Goal: Find specific page/section

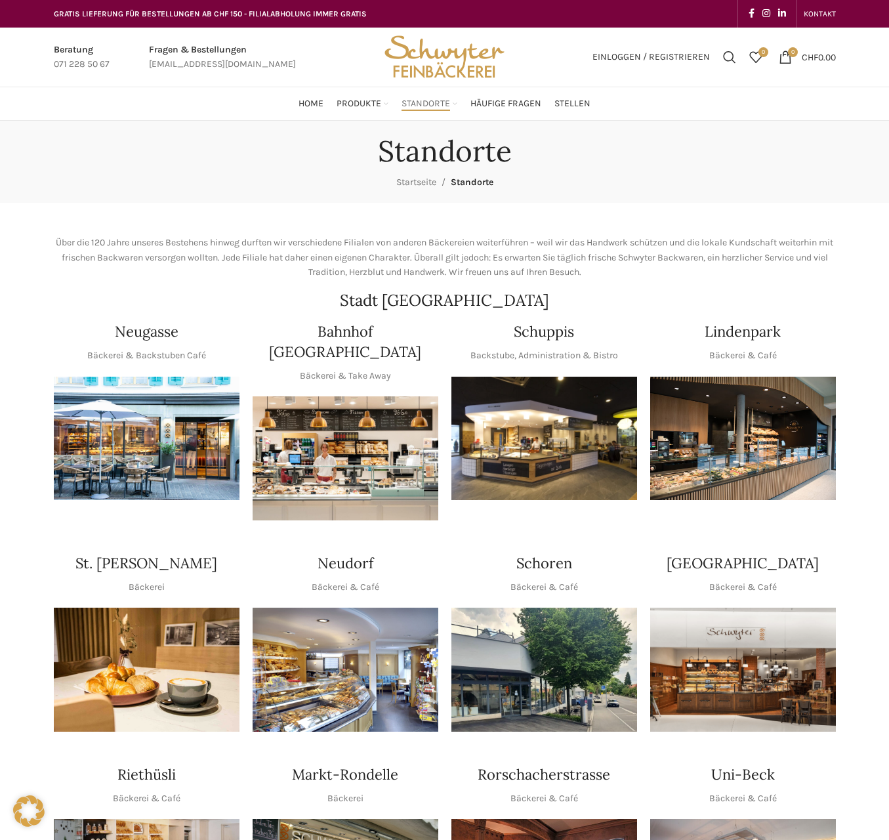
click at [346, 553] on h4 "Neudorf" at bounding box center [346, 563] width 56 height 20
click at [347, 610] on img "1 / 1" at bounding box center [346, 670] width 186 height 124
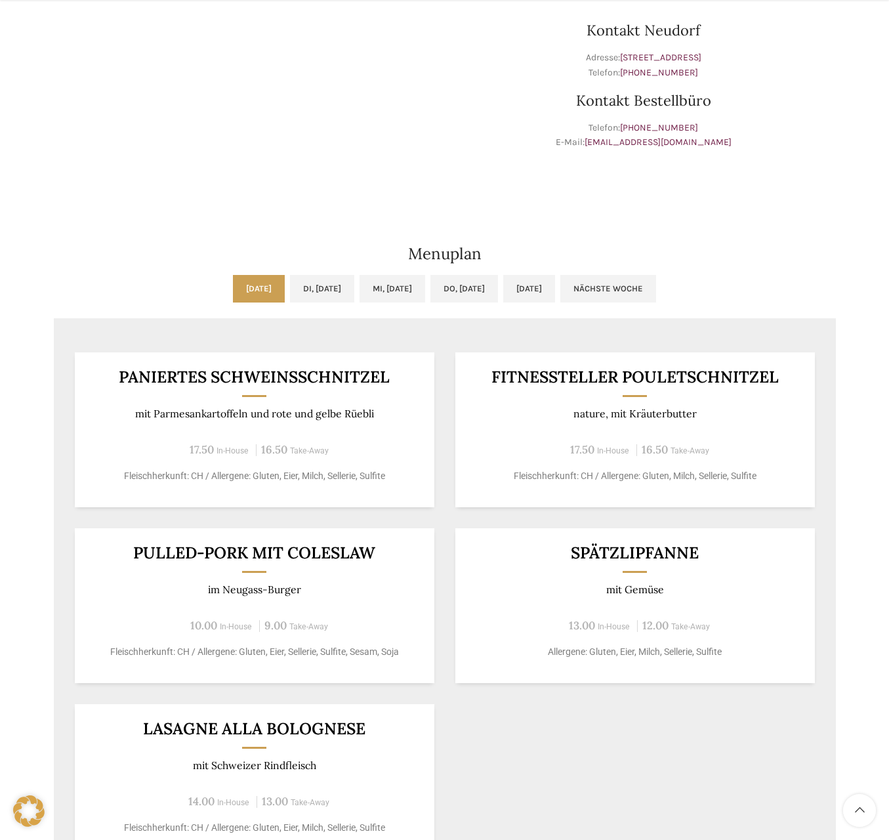
scroll to position [459, 0]
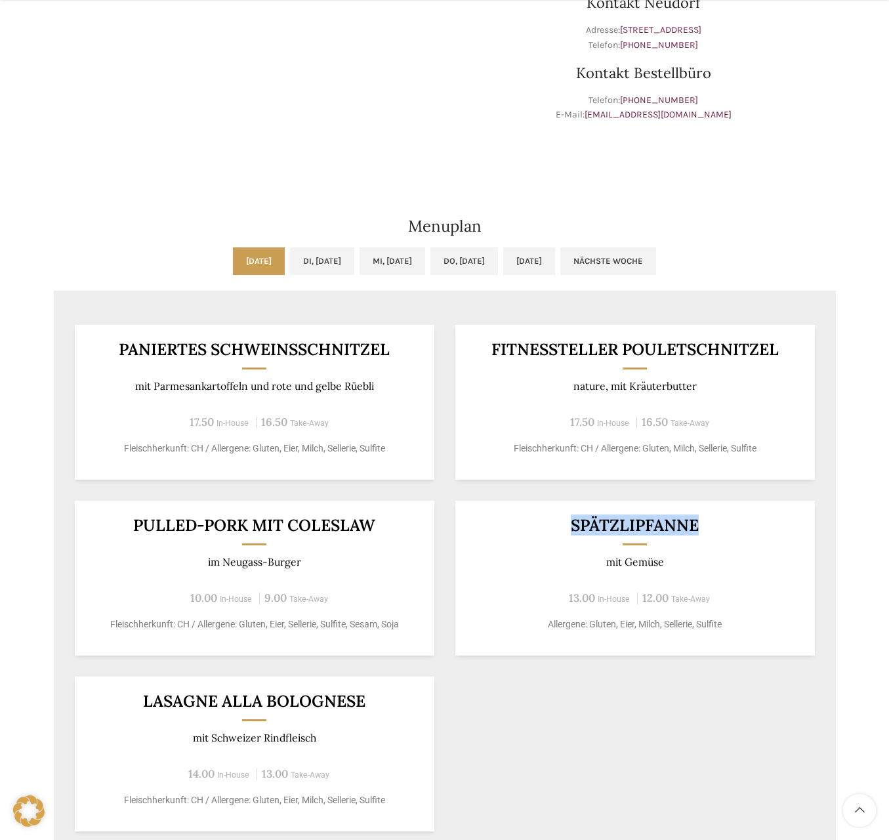
drag, startPoint x: 566, startPoint y: 524, endPoint x: 730, endPoint y: 527, distance: 164.1
click at [730, 527] on h3 "Spätzlipfanne" at bounding box center [634, 525] width 327 height 16
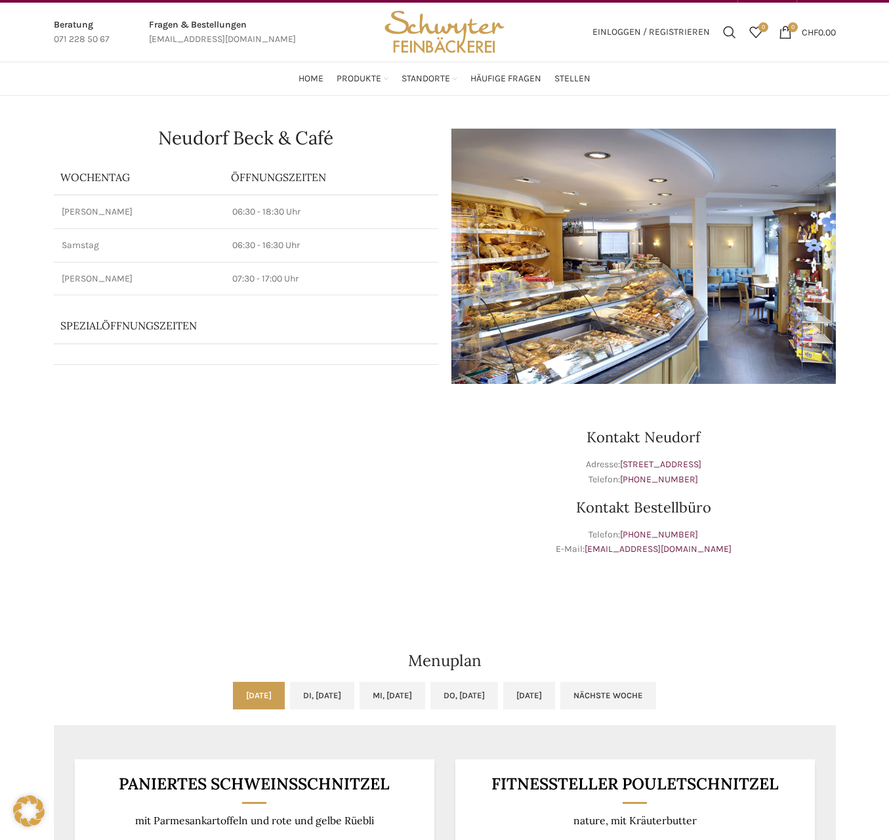
scroll to position [0, 0]
